Goal: Task Accomplishment & Management: Use online tool/utility

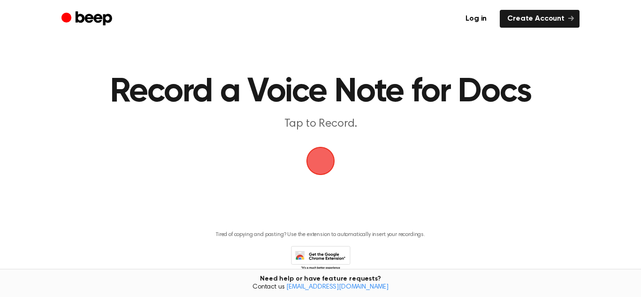
click at [318, 163] on span "button" at bounding box center [320, 161] width 46 height 46
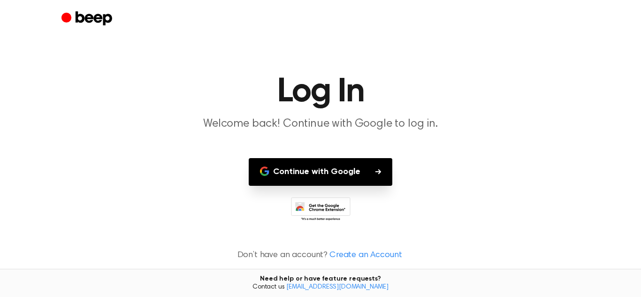
click at [330, 170] on button "Continue with Google" at bounding box center [321, 172] width 144 height 28
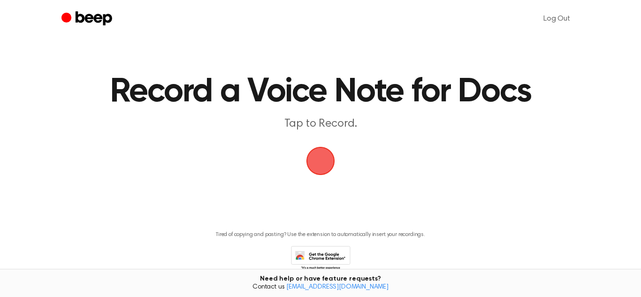
click at [326, 168] on span "button" at bounding box center [321, 161] width 34 height 34
click at [326, 168] on span "button" at bounding box center [320, 161] width 53 height 53
click at [326, 168] on span "button" at bounding box center [321, 161] width 52 height 52
click at [319, 155] on span "button" at bounding box center [320, 161] width 36 height 36
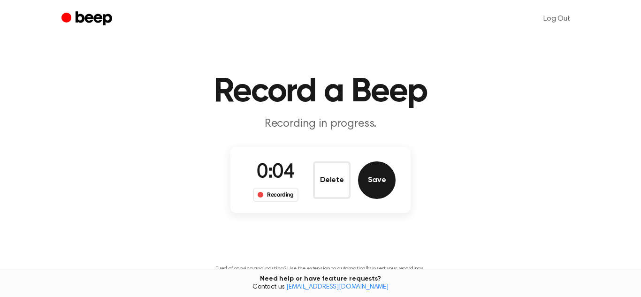
click at [376, 180] on button "Save" at bounding box center [377, 180] width 38 height 38
